Goal: Information Seeking & Learning: Check status

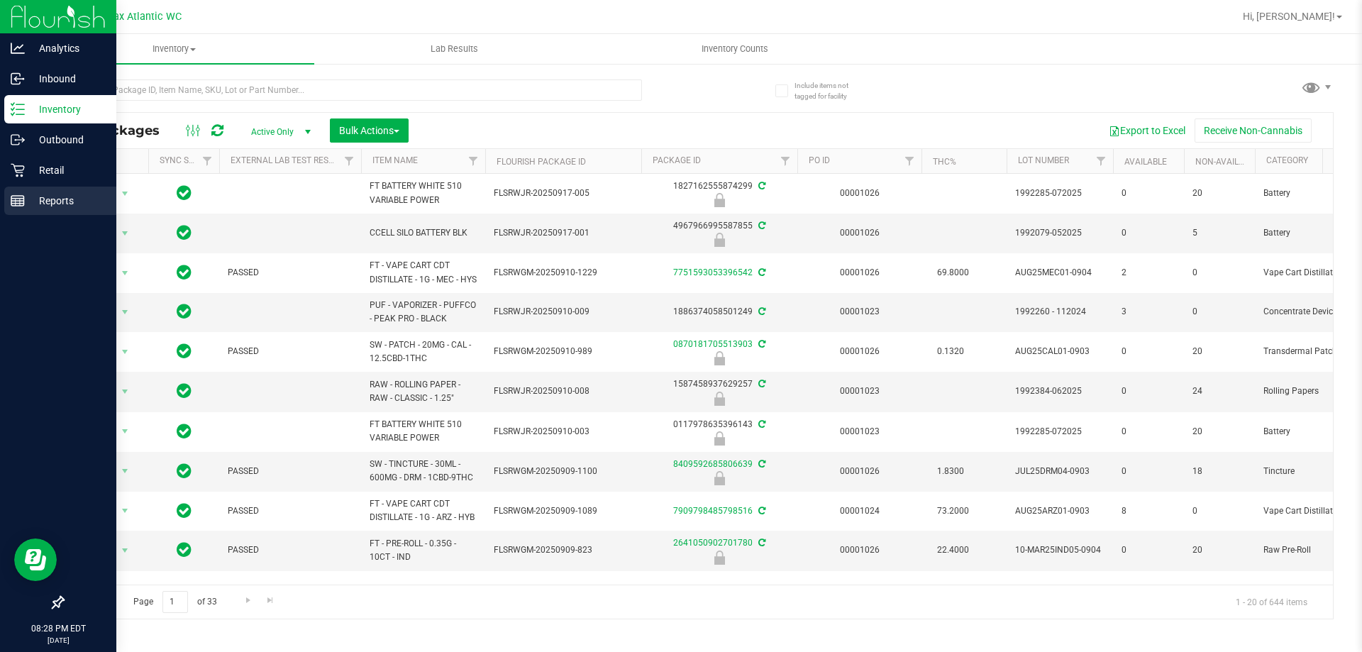
click at [26, 210] on div "Reports" at bounding box center [60, 201] width 112 height 28
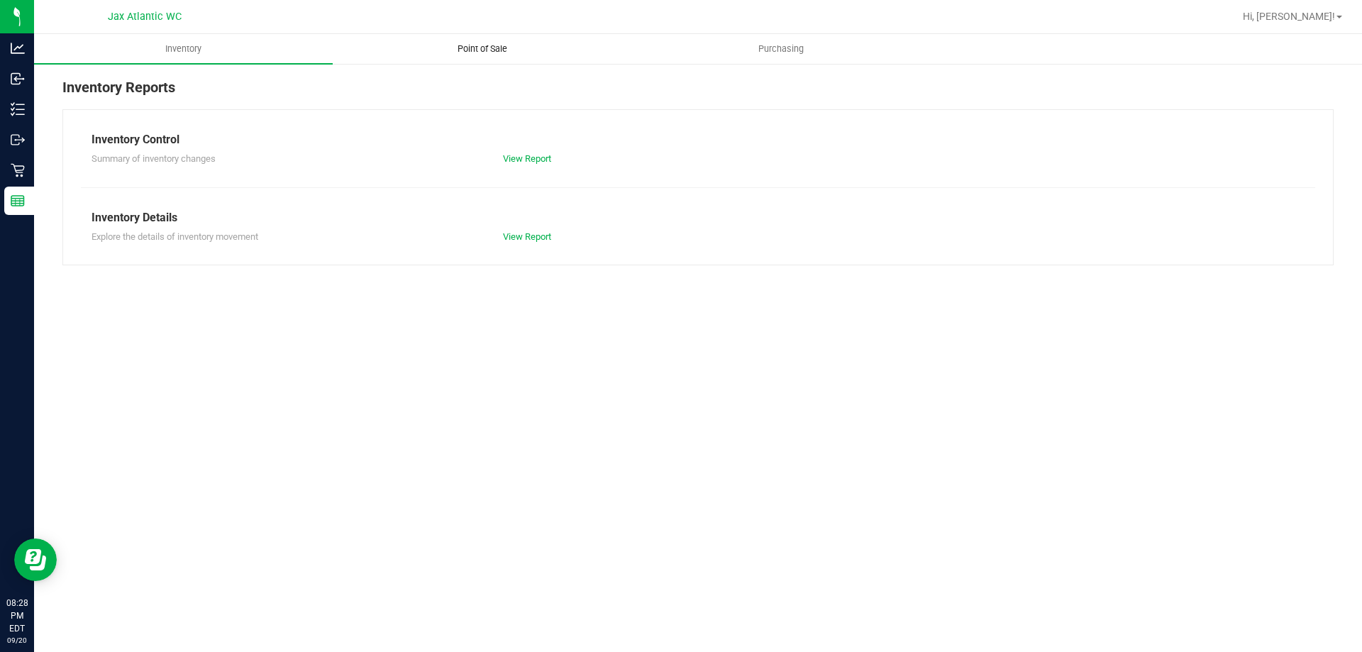
click at [458, 45] on span "Point of Sale" at bounding box center [482, 49] width 88 height 13
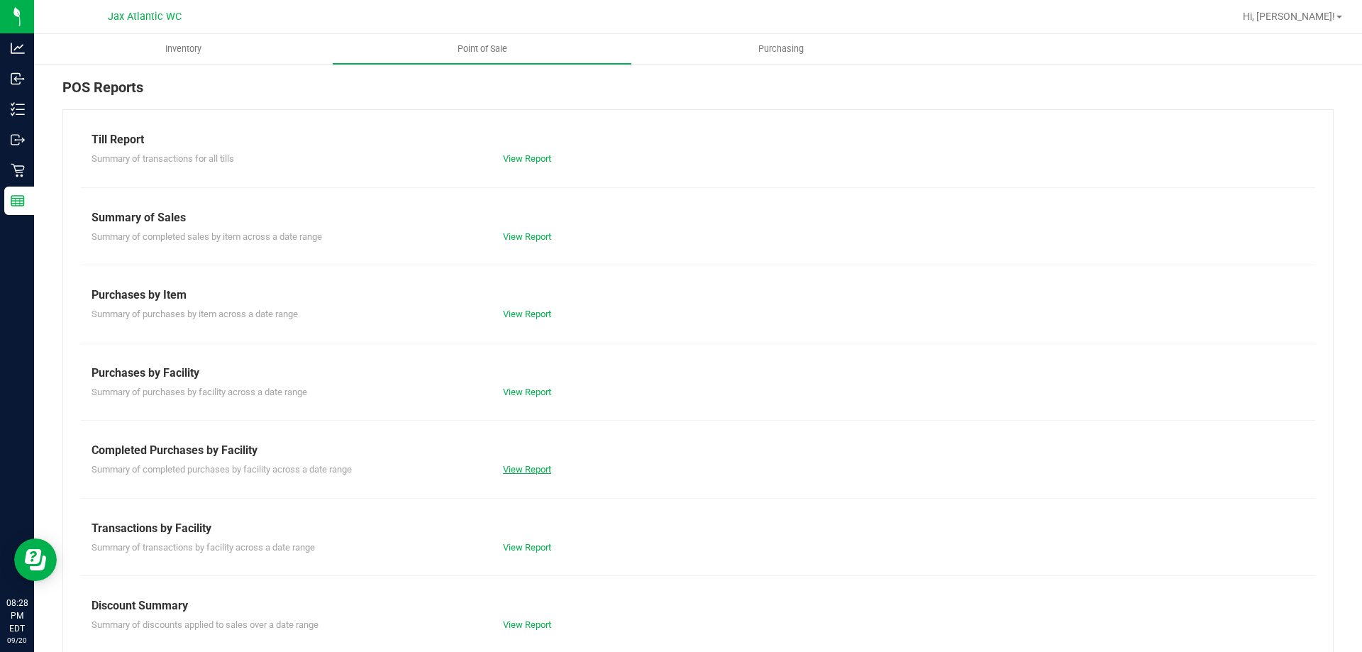
click at [503, 471] on link "View Report" at bounding box center [527, 469] width 48 height 11
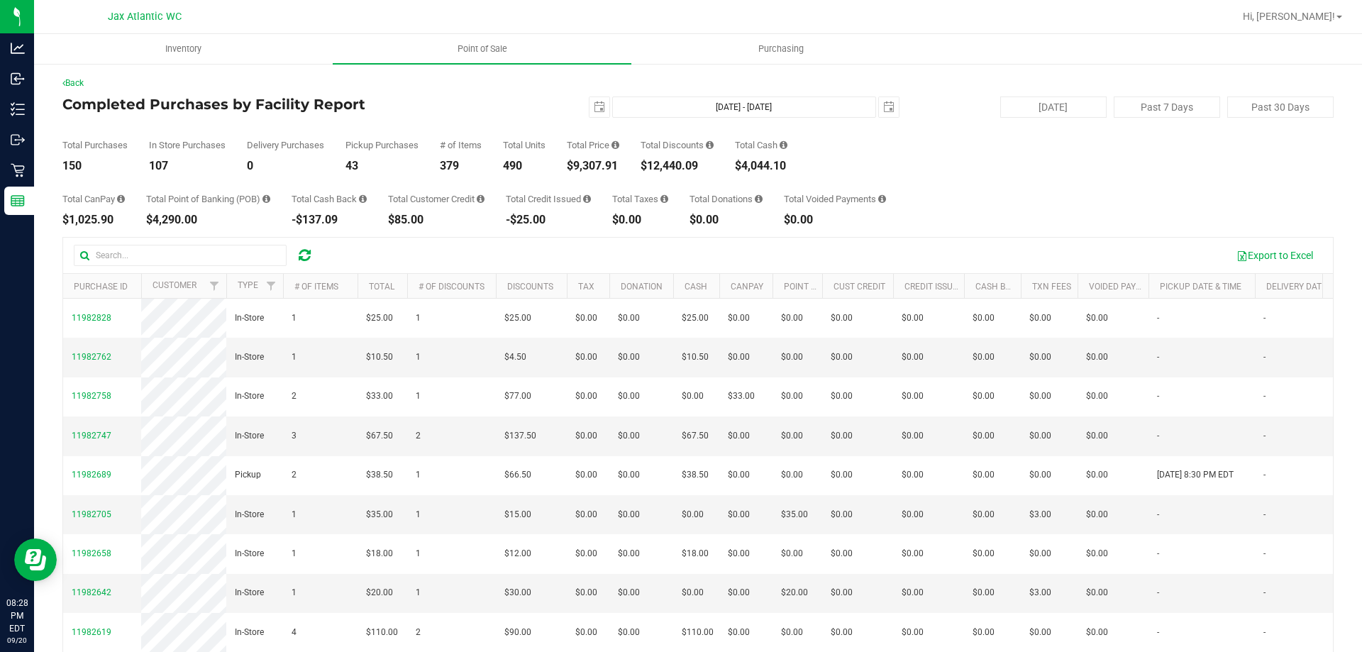
click at [1292, 3] on div "Hi, [PERSON_NAME]!" at bounding box center [1294, 17] width 121 height 28
click at [1293, 3] on div "Hi, [PERSON_NAME]!" at bounding box center [1294, 17] width 121 height 28
click at [1291, 14] on span "Hi, [PERSON_NAME]!" at bounding box center [1289, 16] width 92 height 11
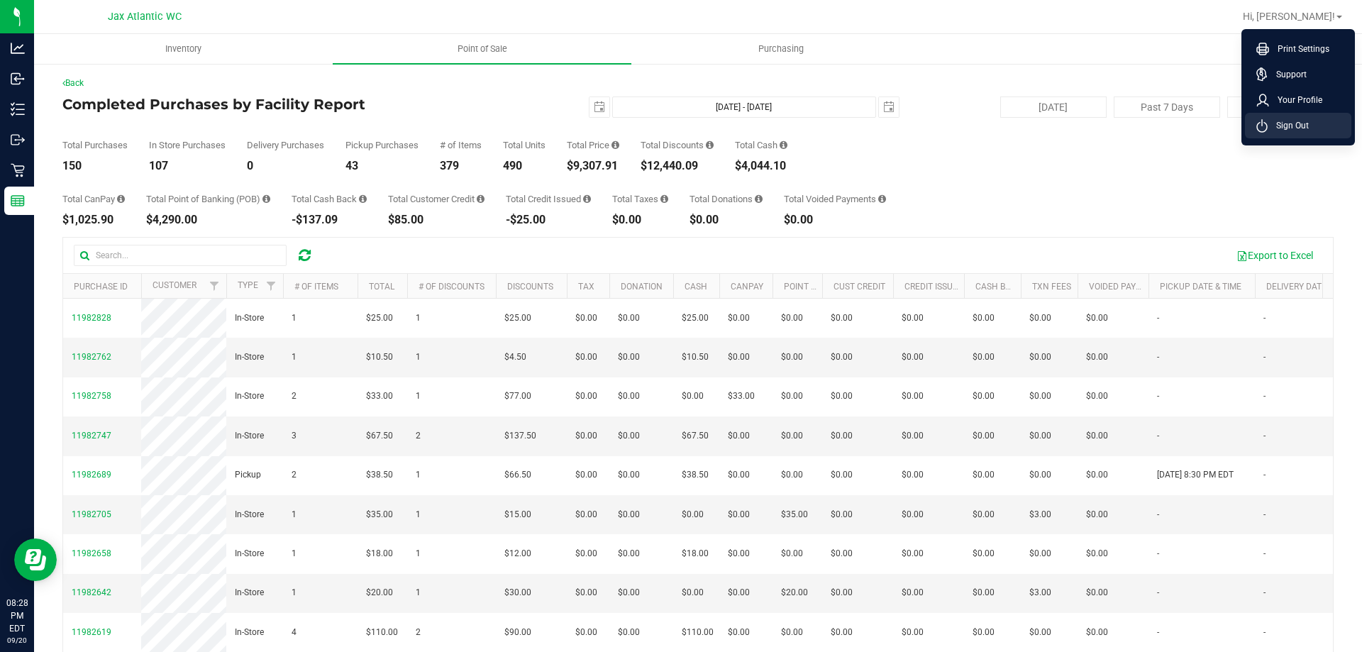
click at [1266, 123] on icon at bounding box center [1261, 125] width 11 height 13
